Goal: Check status: Check status

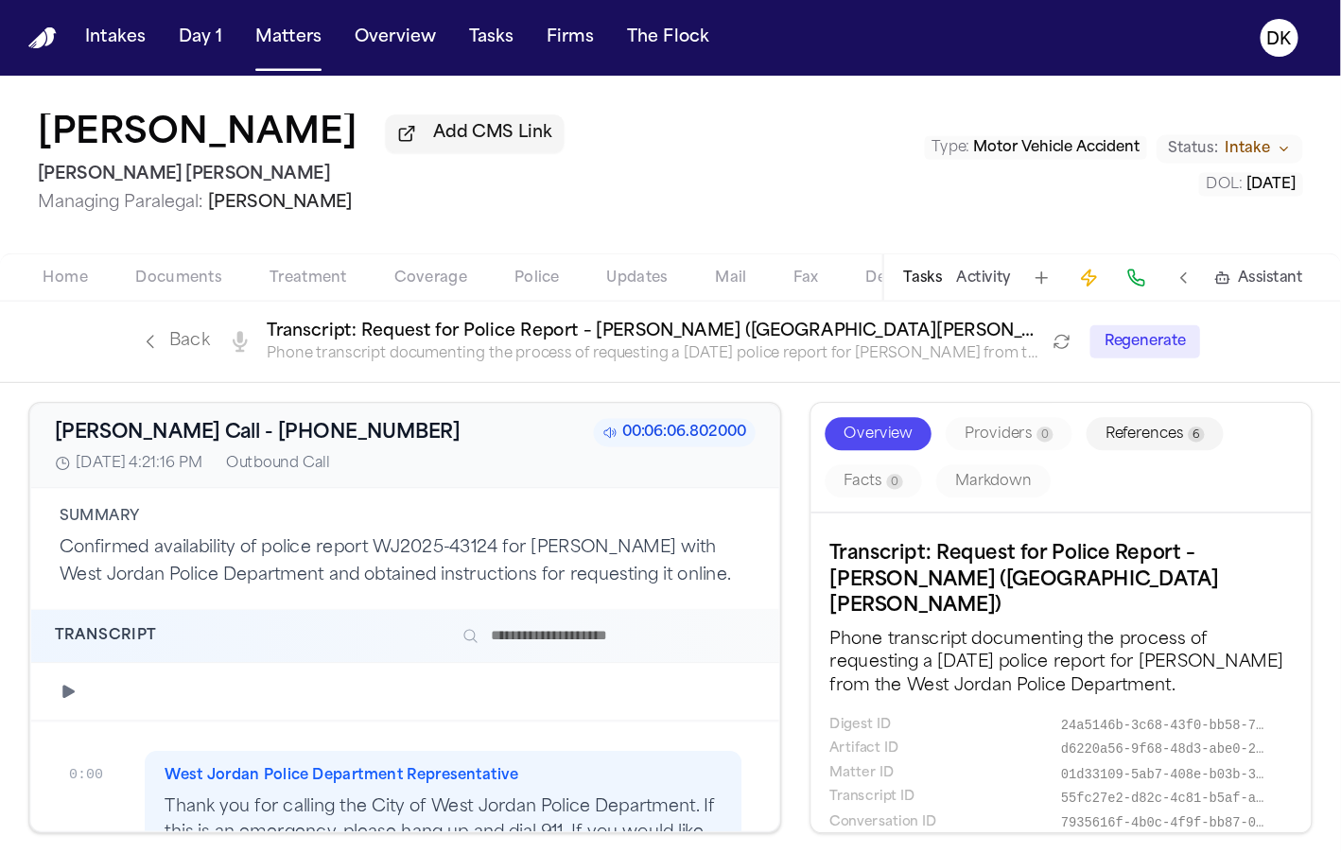
scroll to position [5660, 0]
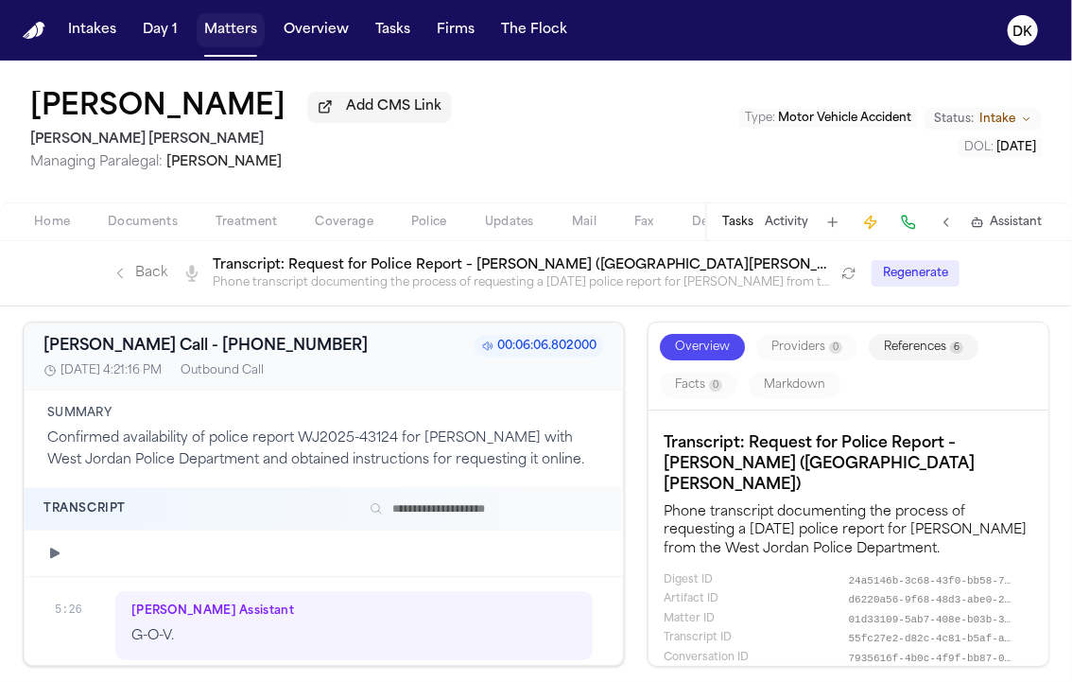
click at [237, 36] on button "Matters" at bounding box center [231, 30] width 68 height 34
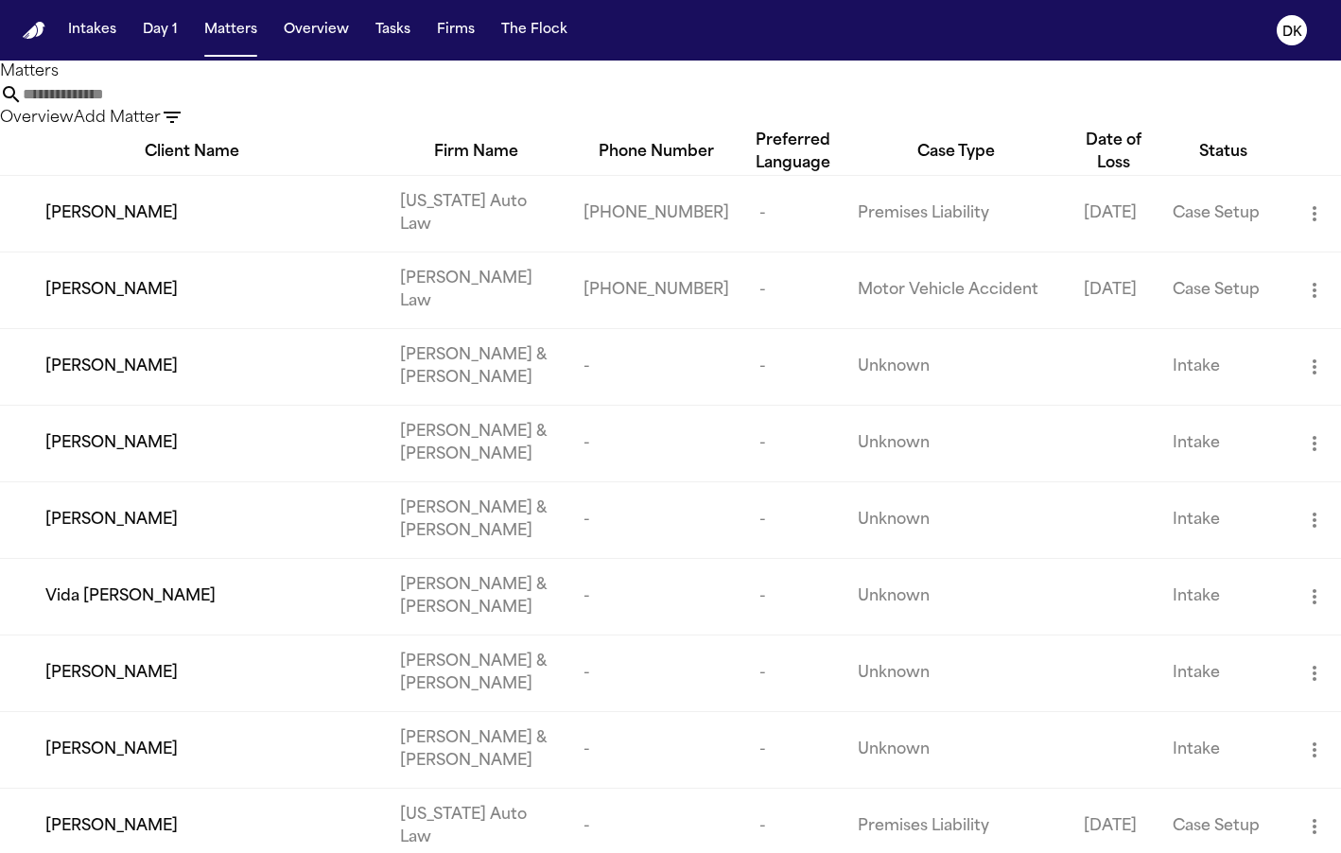
click at [440, 14] on button "Firms" at bounding box center [455, 30] width 53 height 34
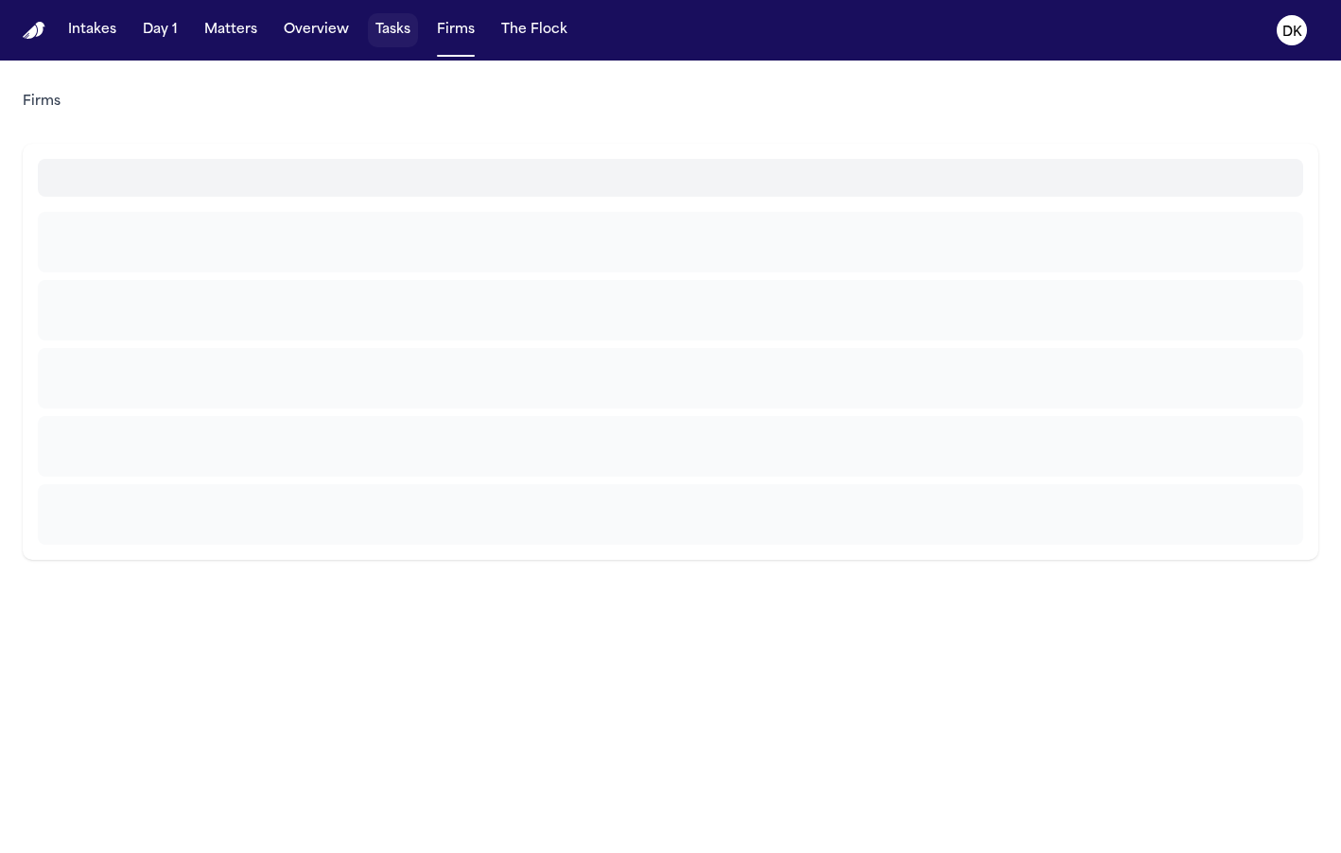
click at [395, 21] on button "Tasks" at bounding box center [393, 30] width 50 height 34
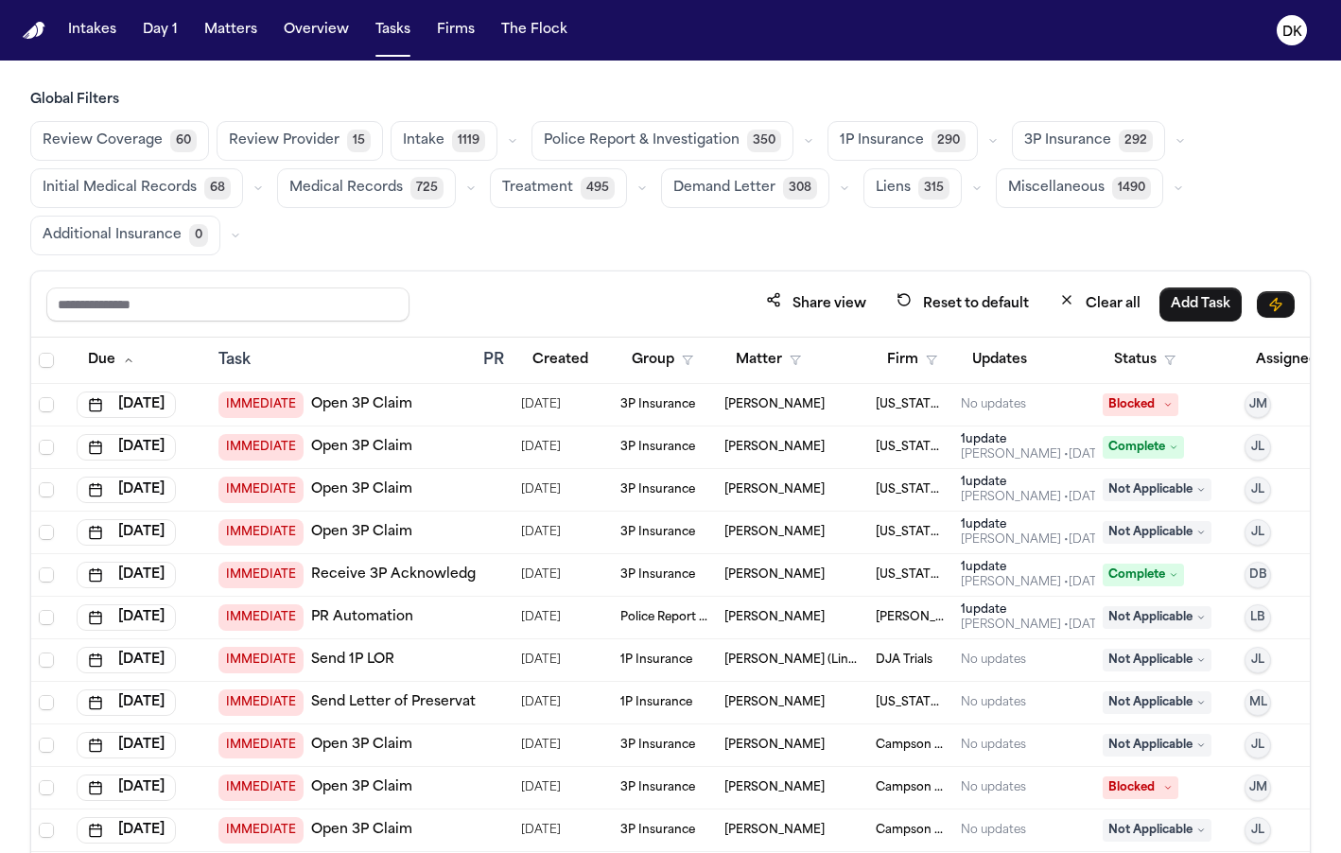
click at [651, 148] on span "Police Report & Investigation" at bounding box center [642, 140] width 196 height 19
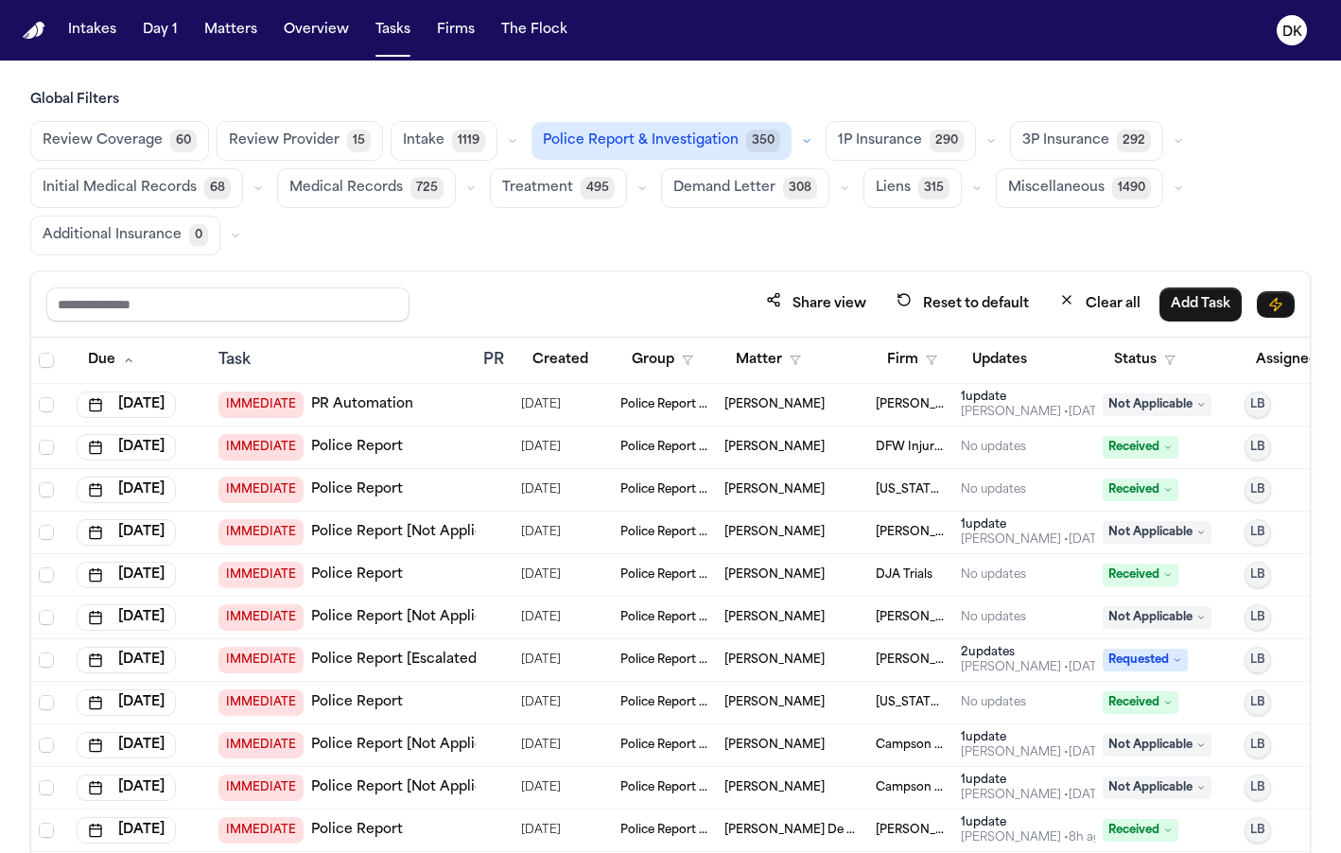
click at [413, 469] on td "IMMEDIATE Police Report" at bounding box center [343, 490] width 265 height 43
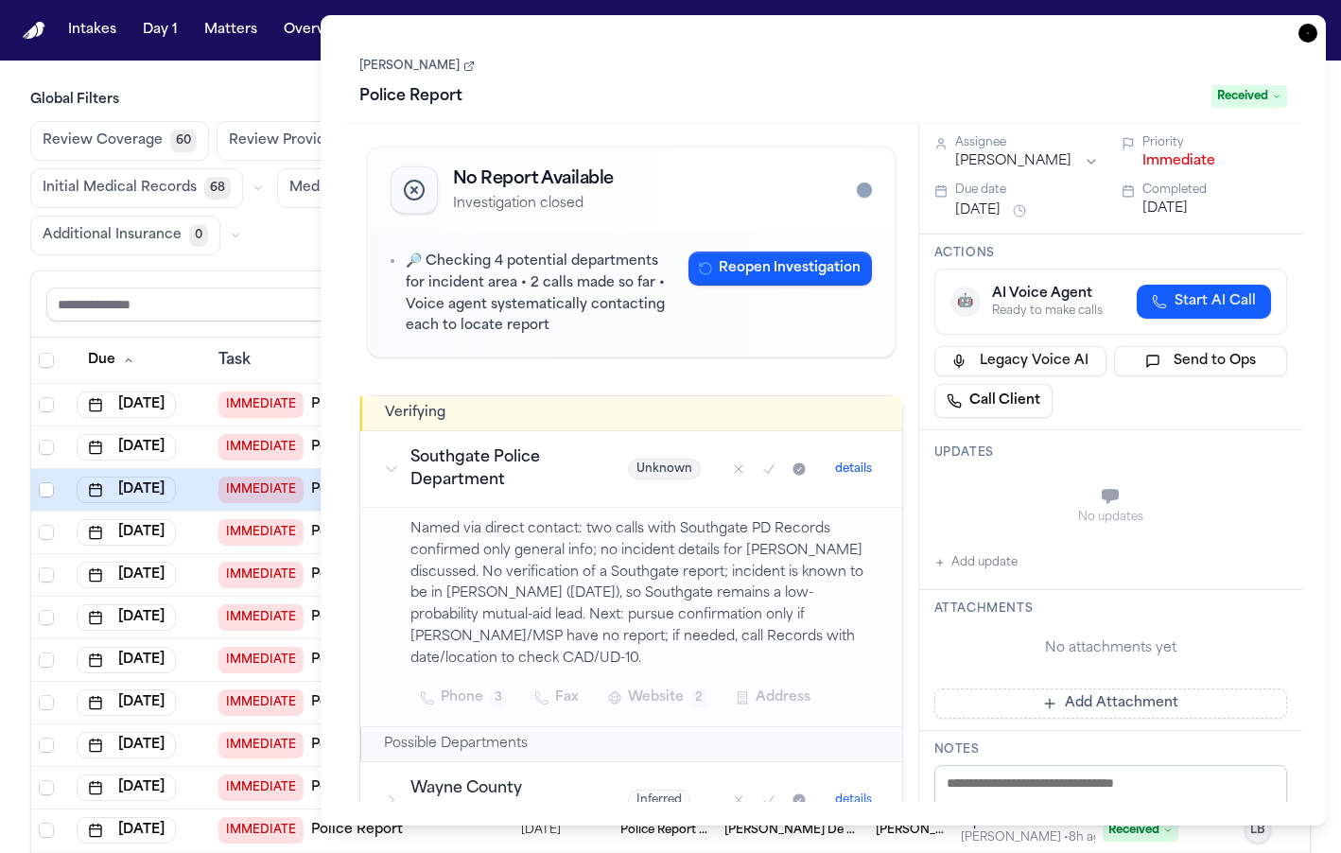
click at [1071, 90] on span "Received" at bounding box center [1249, 96] width 76 height 23
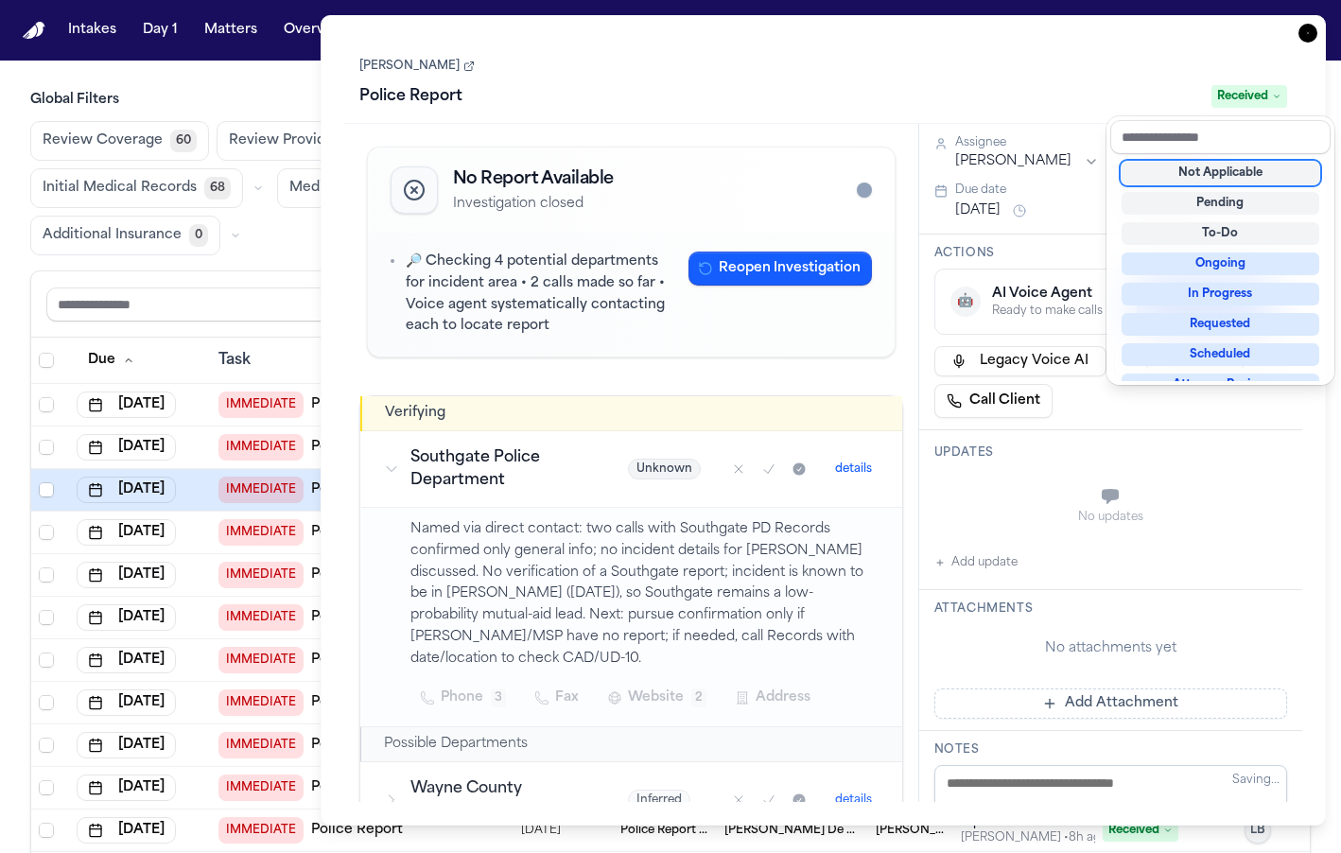
click at [1071, 90] on span "Received" at bounding box center [1249, 96] width 76 height 23
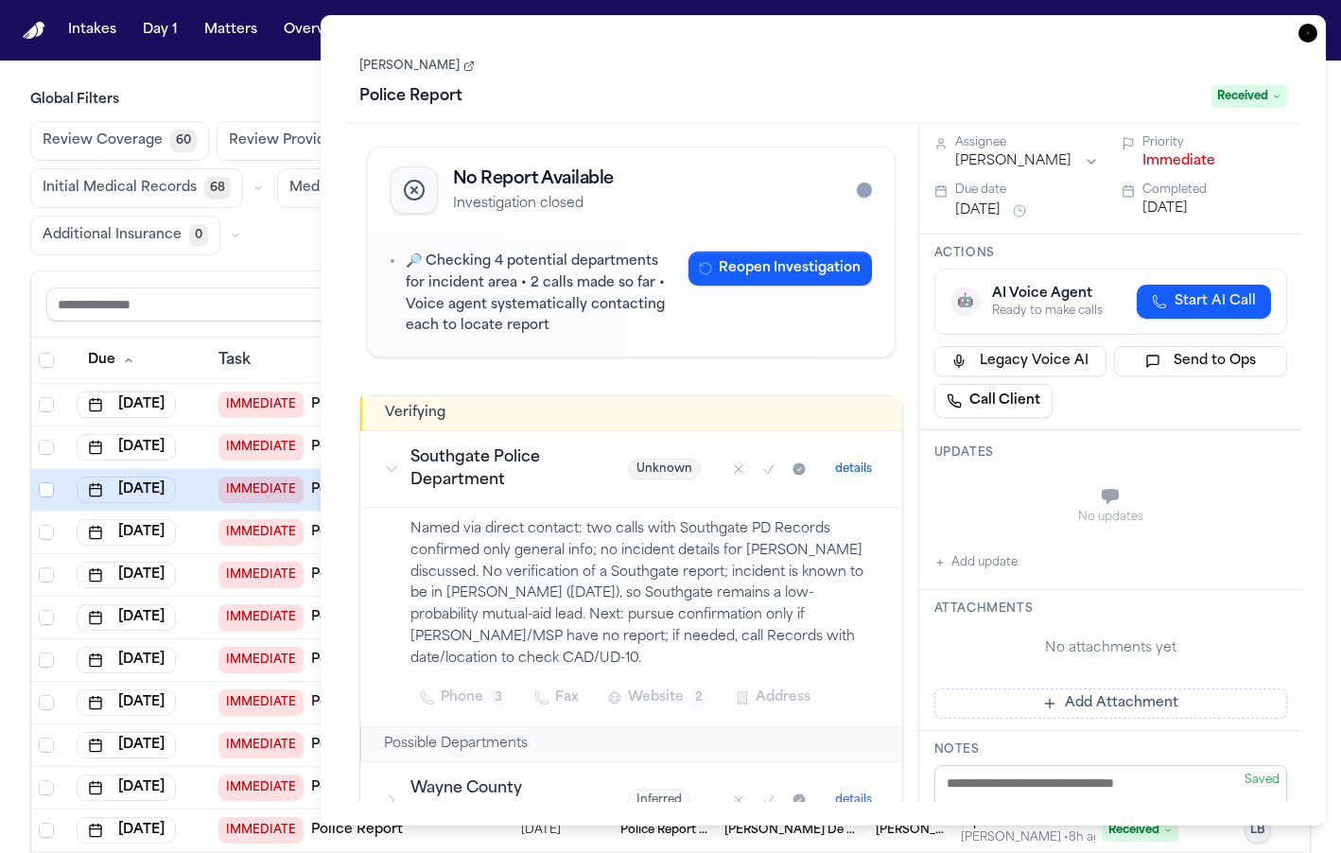
click at [1071, 90] on span "Received" at bounding box center [1249, 96] width 76 height 23
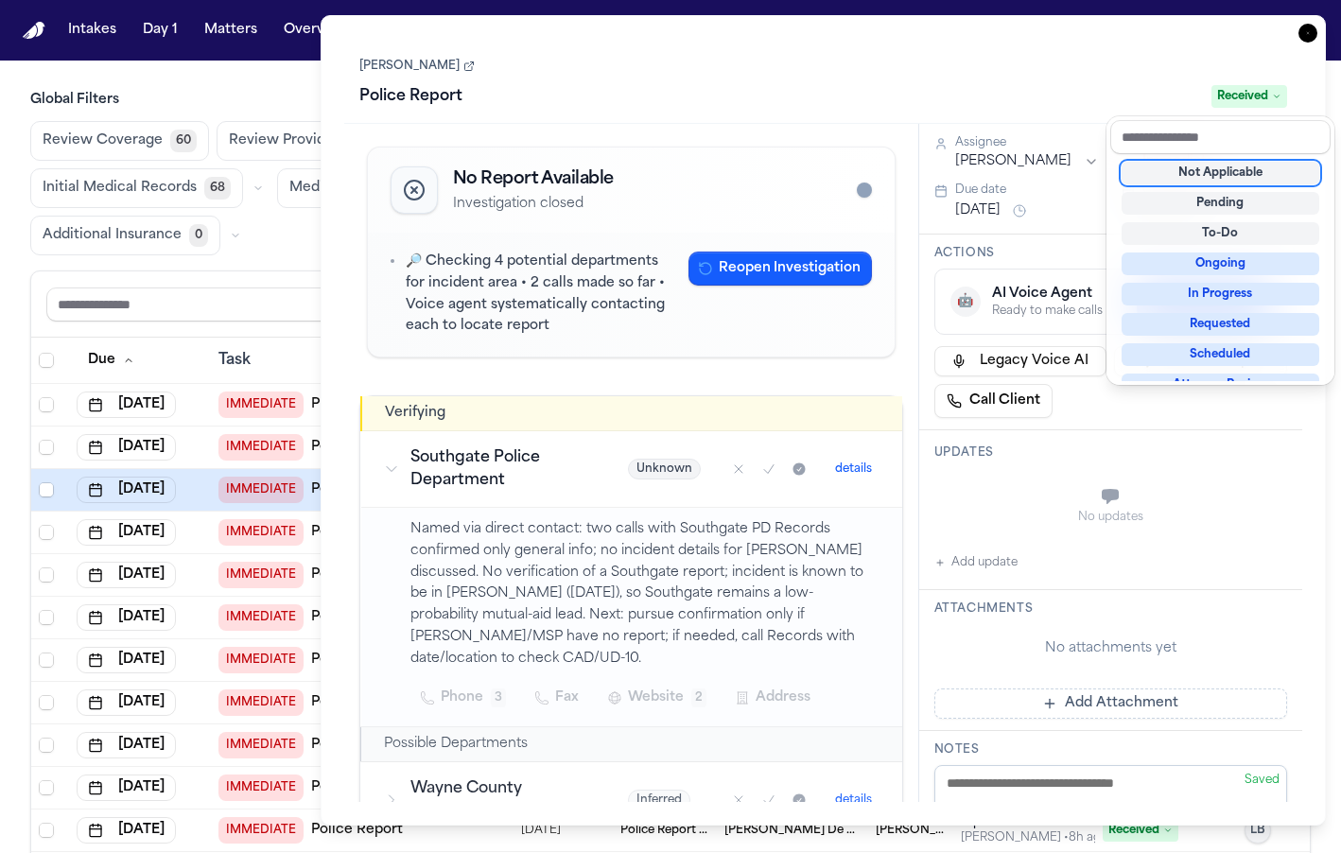
click at [1071, 90] on span "Received" at bounding box center [1249, 96] width 76 height 23
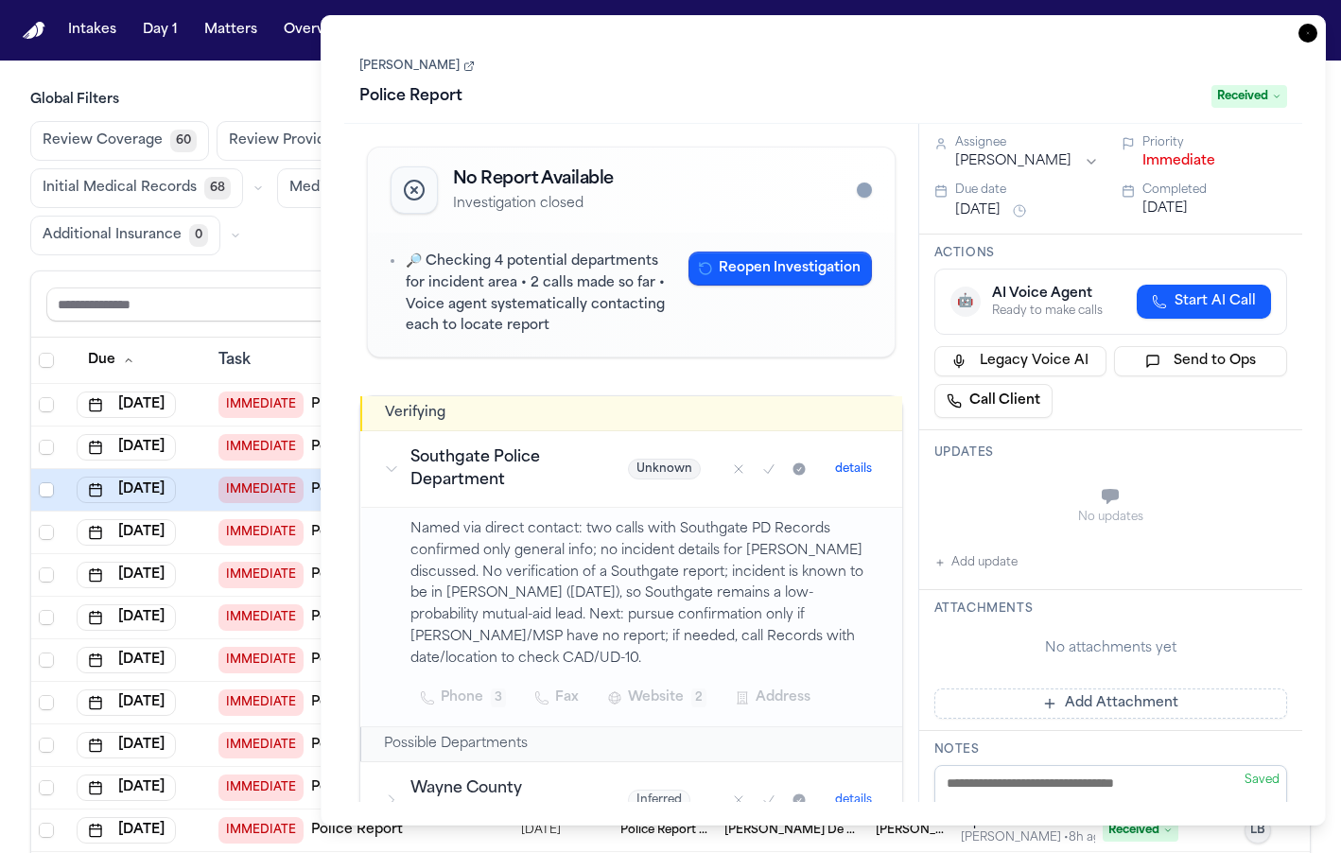
click at [1071, 90] on span "Received" at bounding box center [1249, 96] width 76 height 23
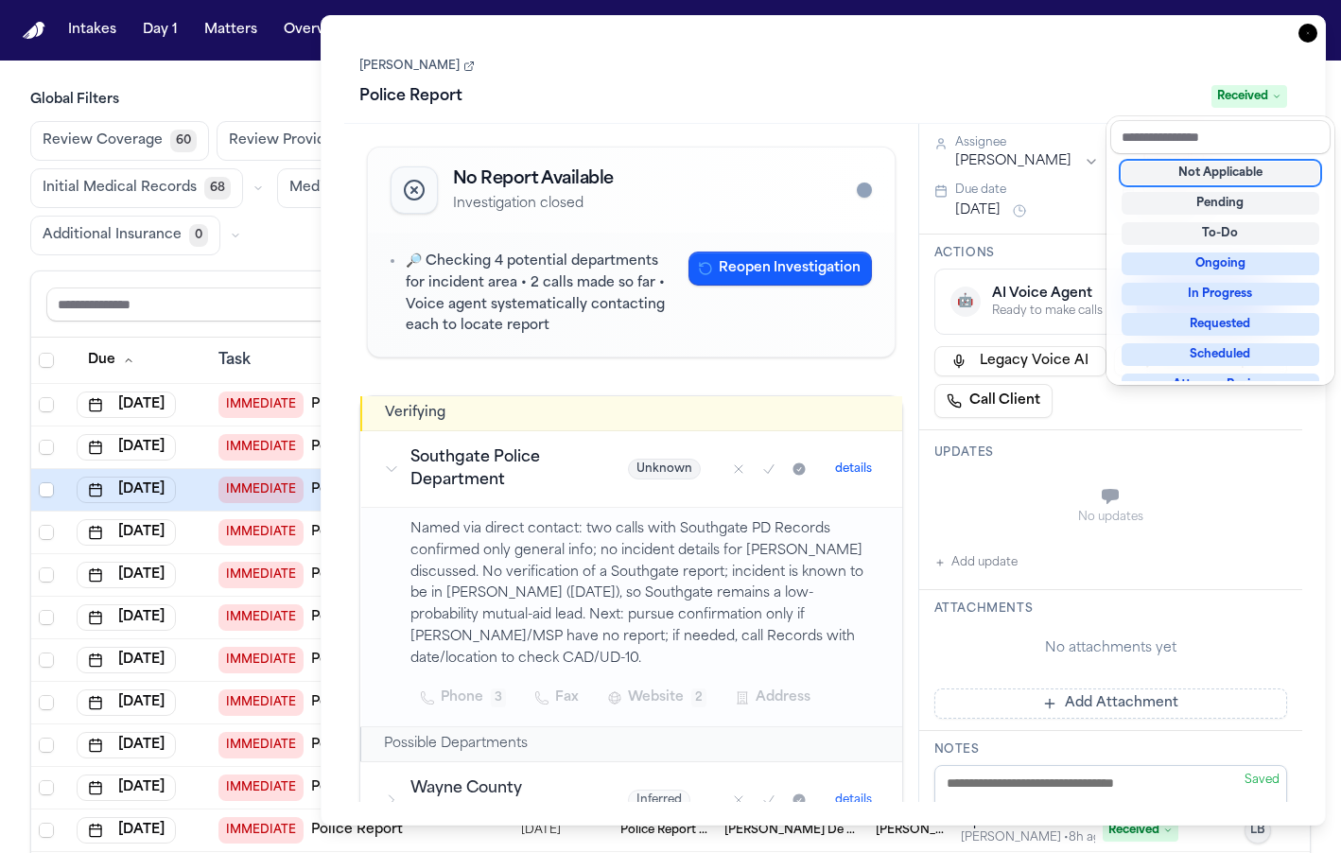
click at [1071, 90] on span "Received" at bounding box center [1249, 96] width 76 height 23
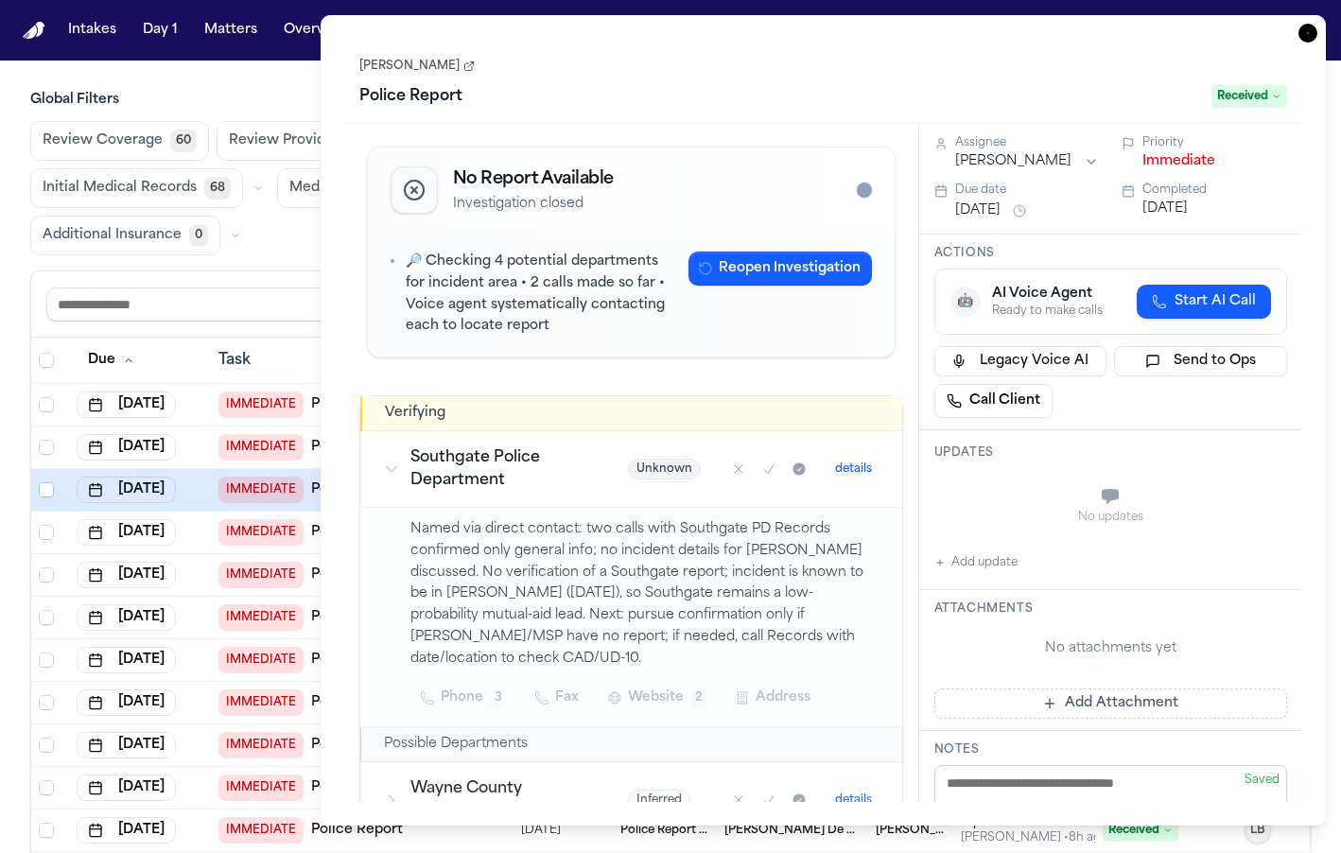
click at [1071, 90] on span "Received" at bounding box center [1249, 96] width 76 height 23
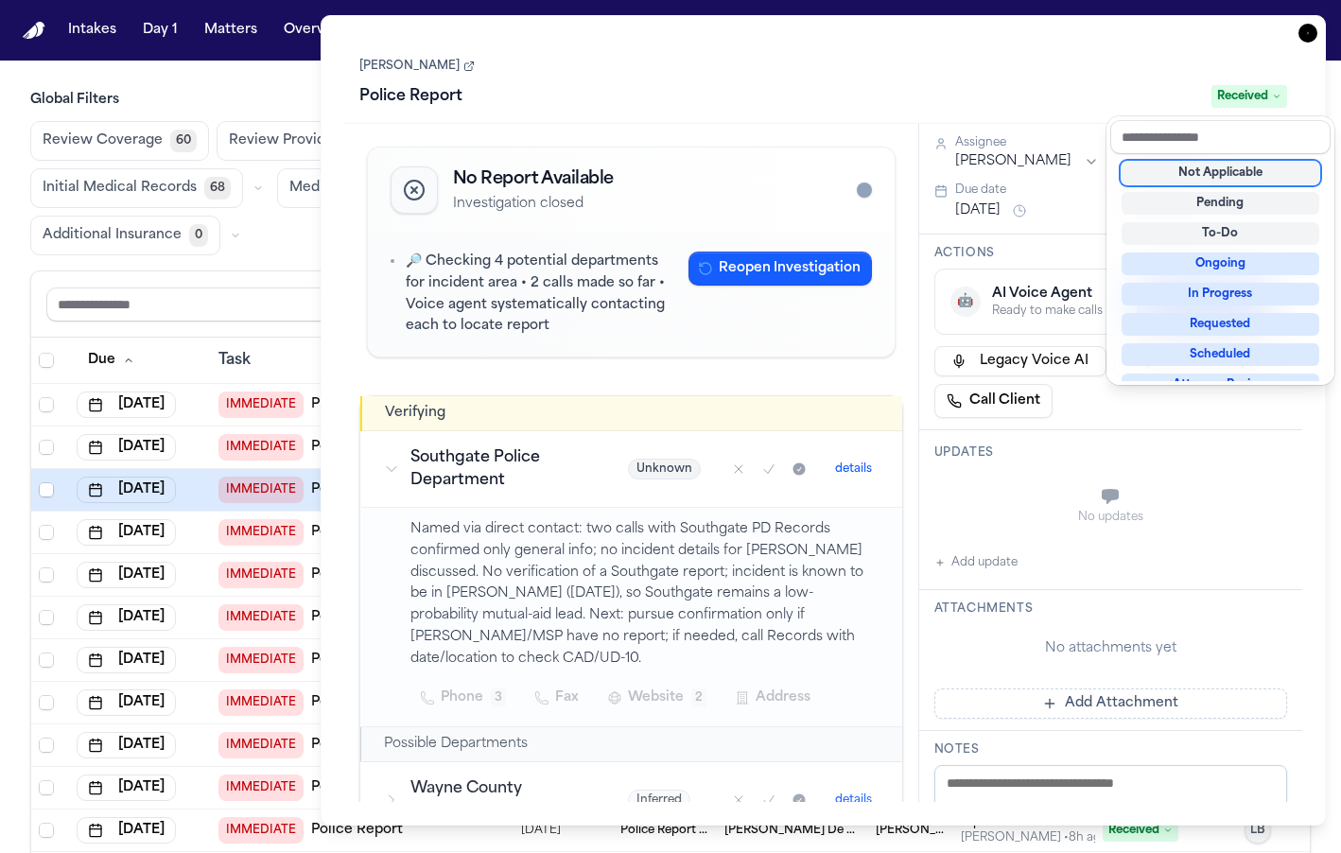
click at [1057, 55] on div "[PERSON_NAME] Police Report Received" at bounding box center [823, 83] width 929 height 58
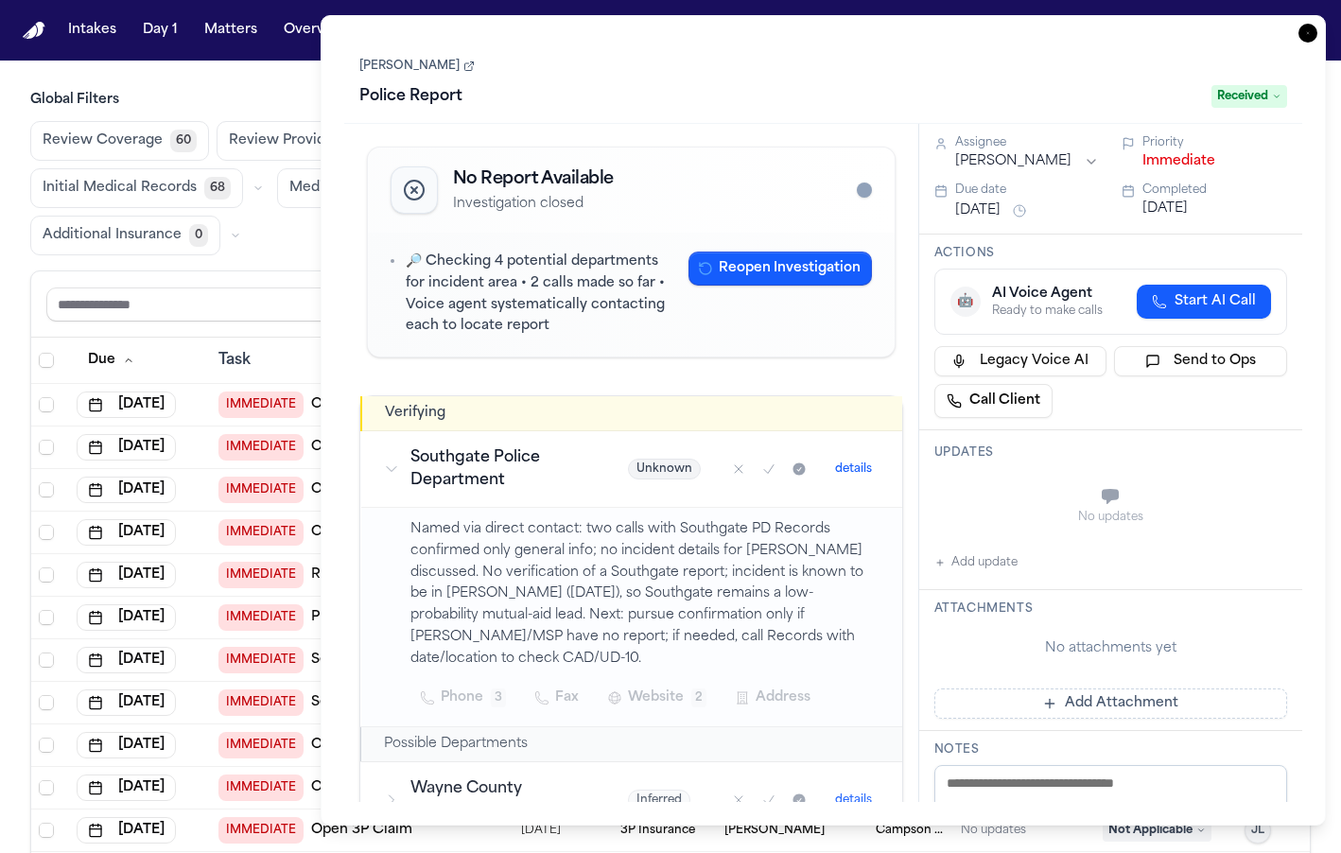
click at [1264, 96] on span "Received" at bounding box center [1249, 96] width 76 height 23
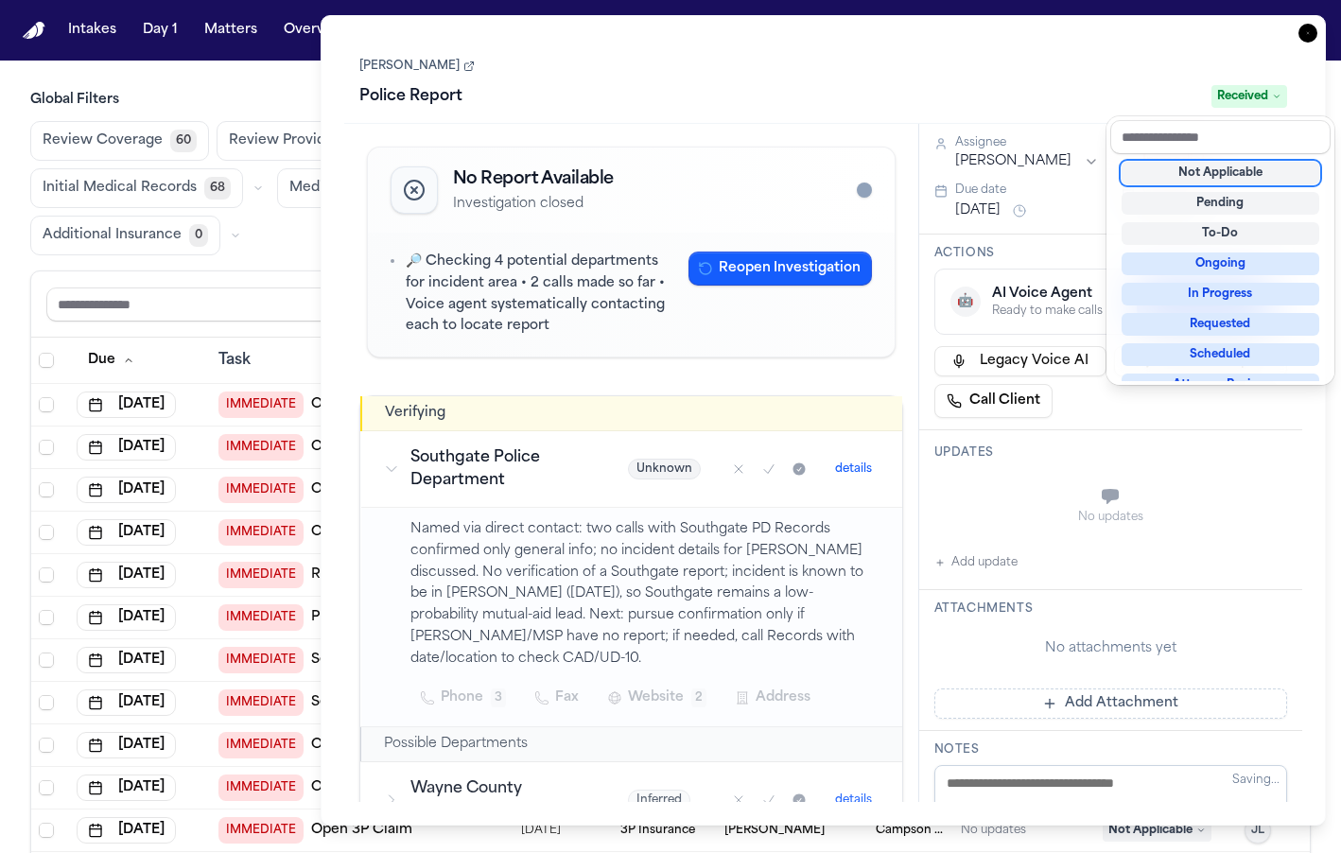
click at [1264, 96] on span "Received" at bounding box center [1249, 96] width 76 height 23
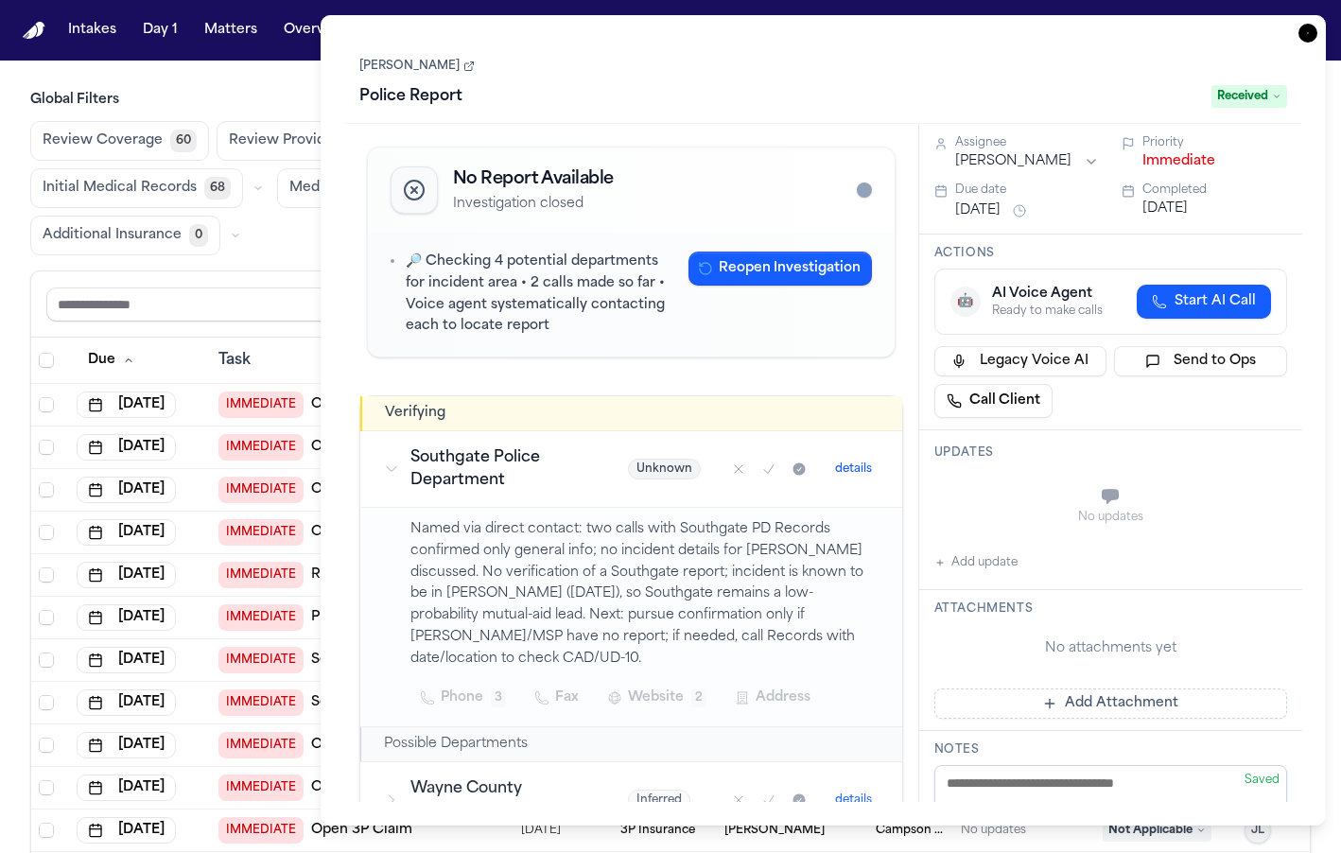
click at [1264, 96] on span "Received" at bounding box center [1249, 96] width 76 height 23
